Goal: Find specific page/section: Find specific page/section

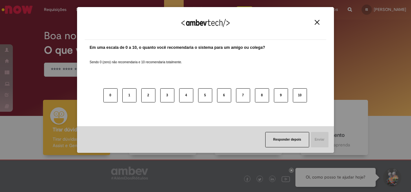
click at [140, 40] on div "Em uma escala de 0 a 10, o quanto você recomendaria o sistema para um amigo ou …" at bounding box center [206, 83] width 242 height 87
click at [319, 21] on img "Close" at bounding box center [317, 22] width 5 height 5
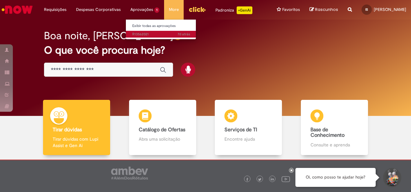
click at [139, 34] on span "7d atrás 7 dias atrás R13562021" at bounding box center [161, 34] width 58 height 5
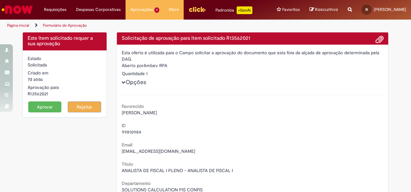
click at [19, 9] on img "Ir para a Homepage" at bounding box center [17, 9] width 33 height 13
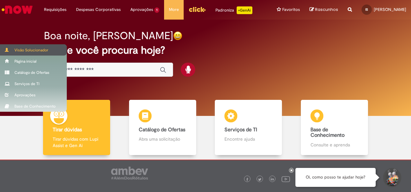
click at [30, 48] on div "Visão Solucionador" at bounding box center [33, 49] width 67 height 11
